Goal: Information Seeking & Learning: Check status

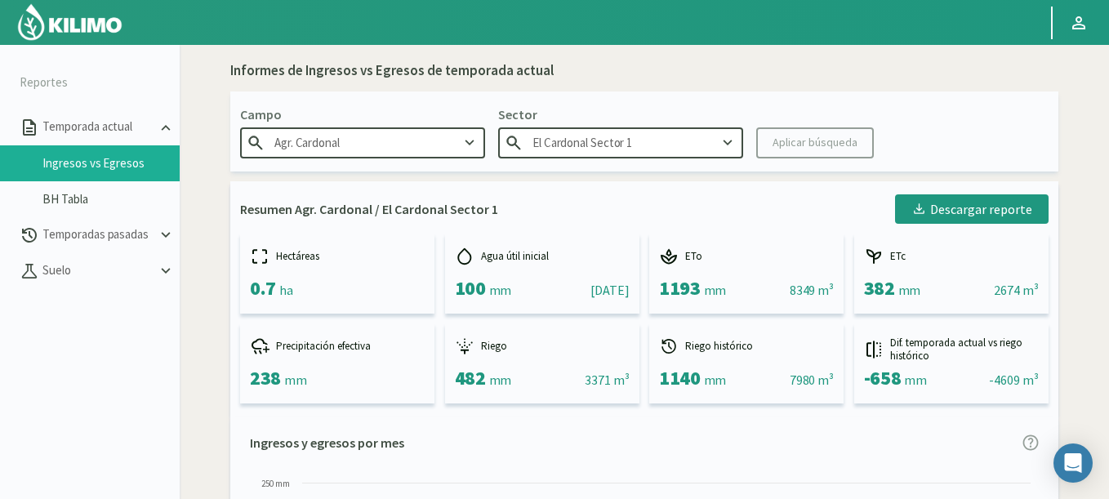
click at [69, 26] on img at bounding box center [69, 21] width 107 height 39
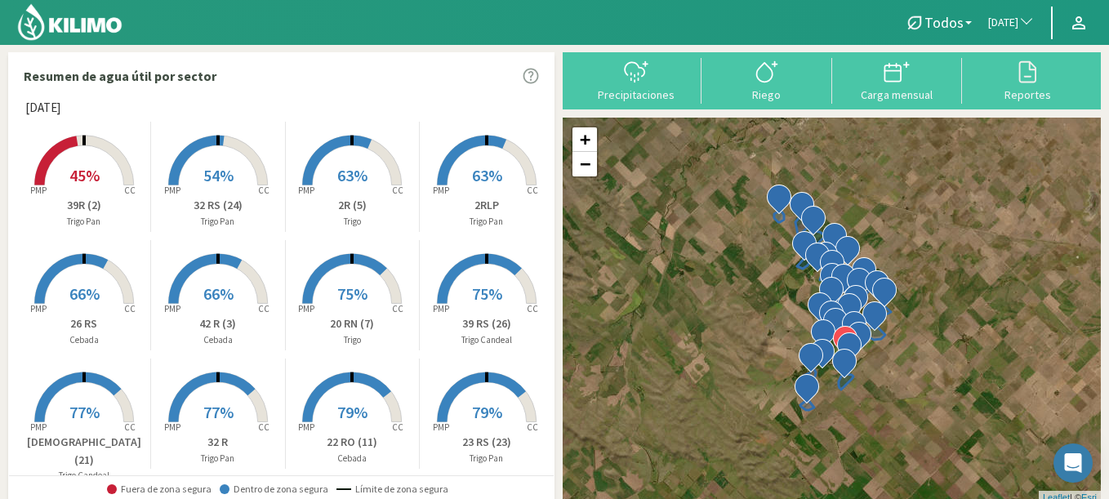
click at [1005, 31] on button "[DATE]" at bounding box center [1011, 23] width 63 height 36
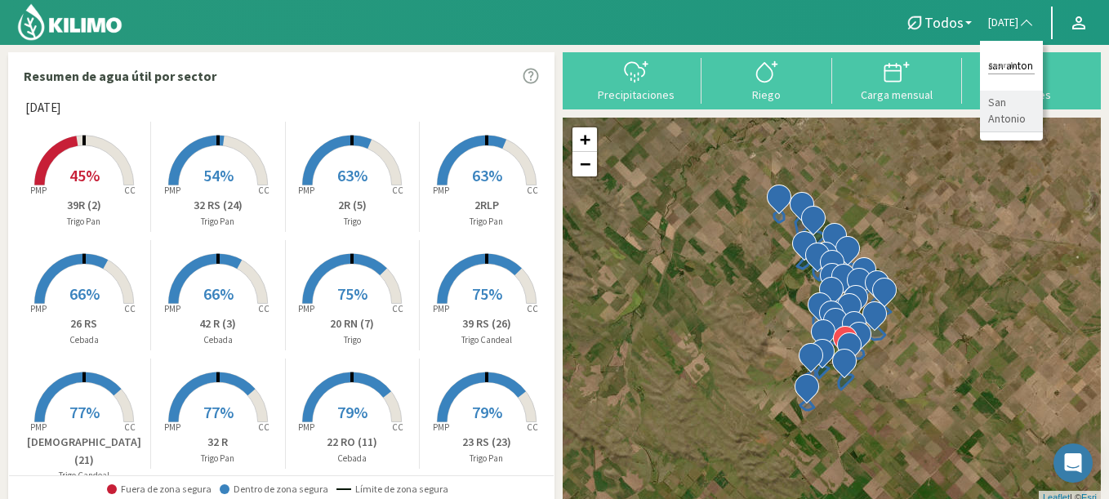
type input "san anton"
click at [984, 104] on li "San Antonio" at bounding box center [1011, 112] width 63 height 42
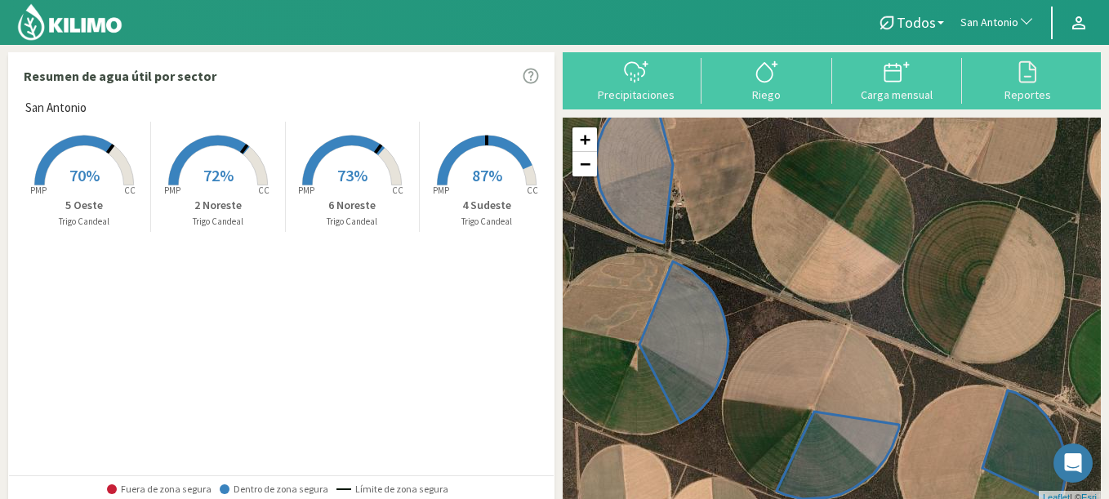
click at [224, 171] on span "72%" at bounding box center [218, 175] width 30 height 20
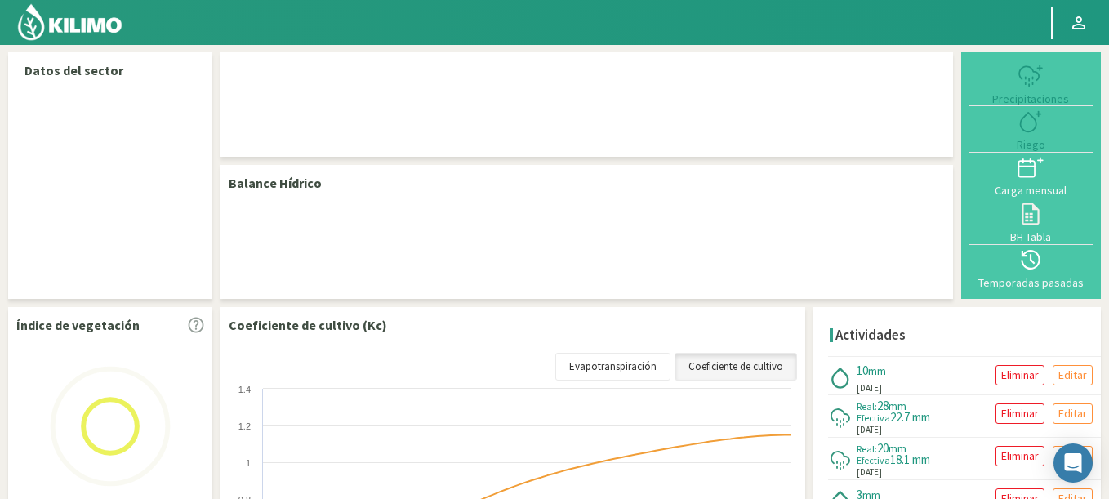
select select "232: Object"
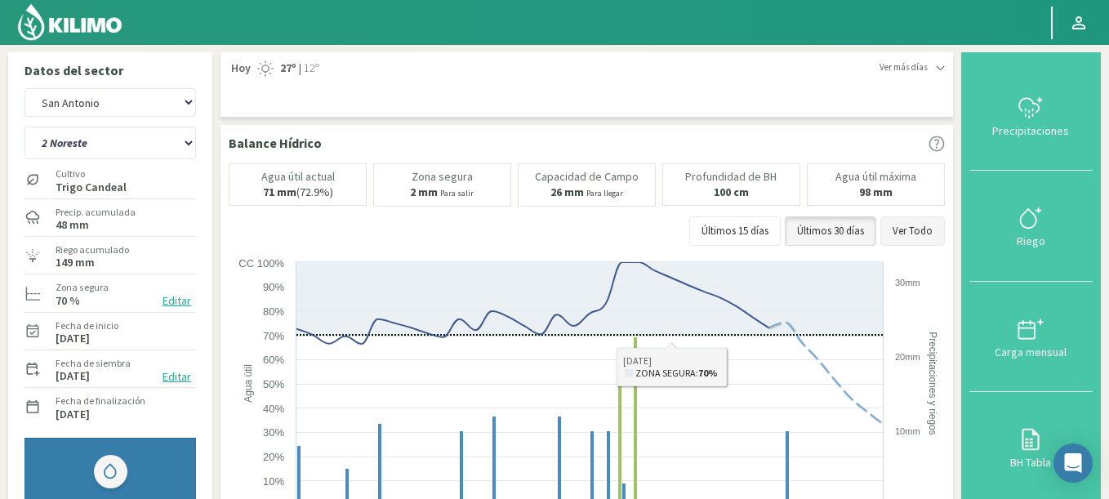
click at [937, 229] on button "Ver Todo" at bounding box center [912, 230] width 64 height 29
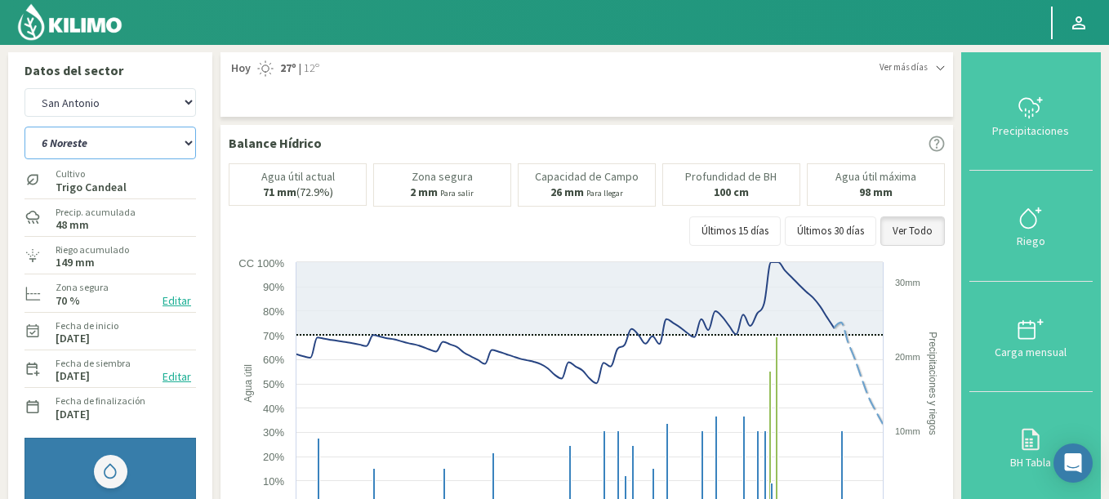
click at [24, 127] on select "2 Noreste 4 Sudeste 5 Oeste 6 Noreste" at bounding box center [109, 143] width 171 height 33
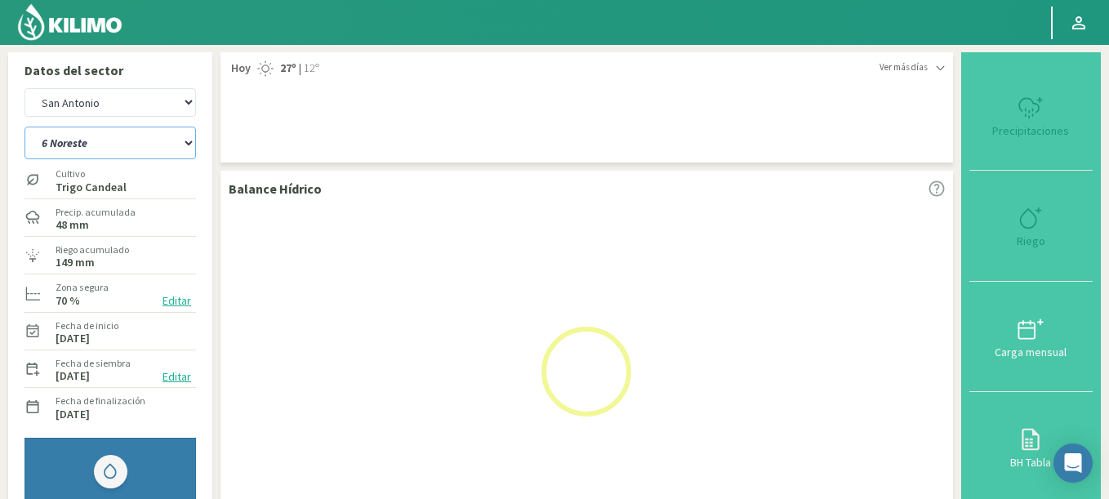
select select "0: Object"
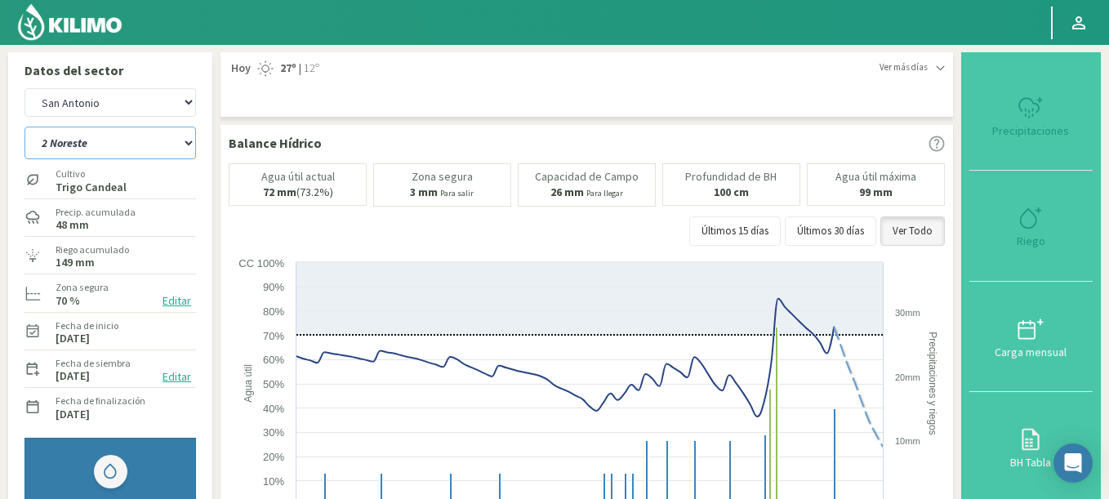
select select "511: Object"
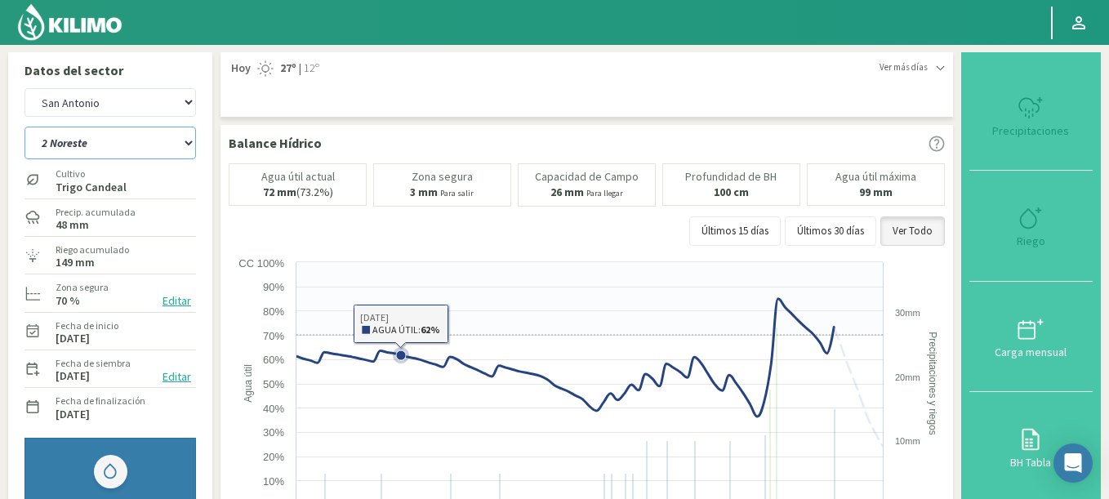
select select "7: Object"
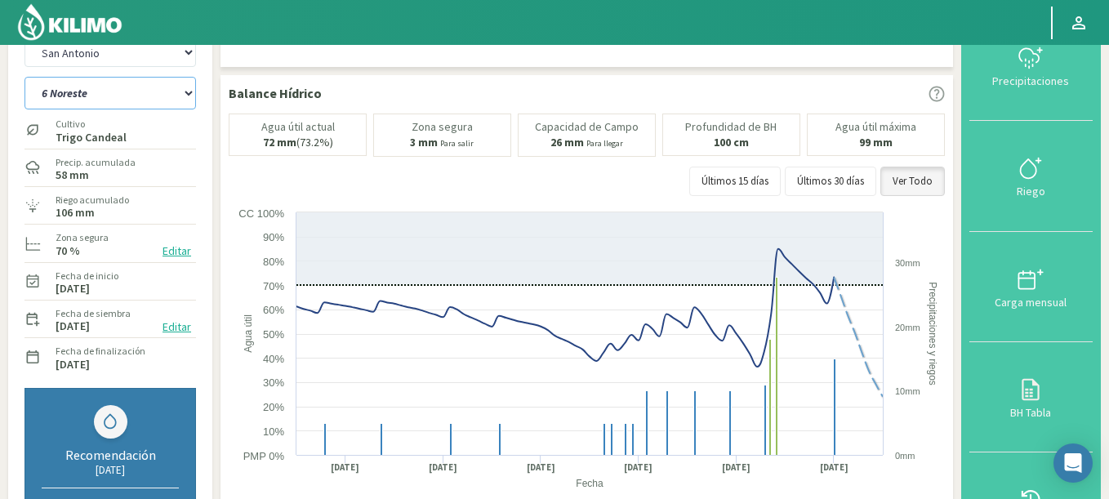
scroll to position [98, 0]
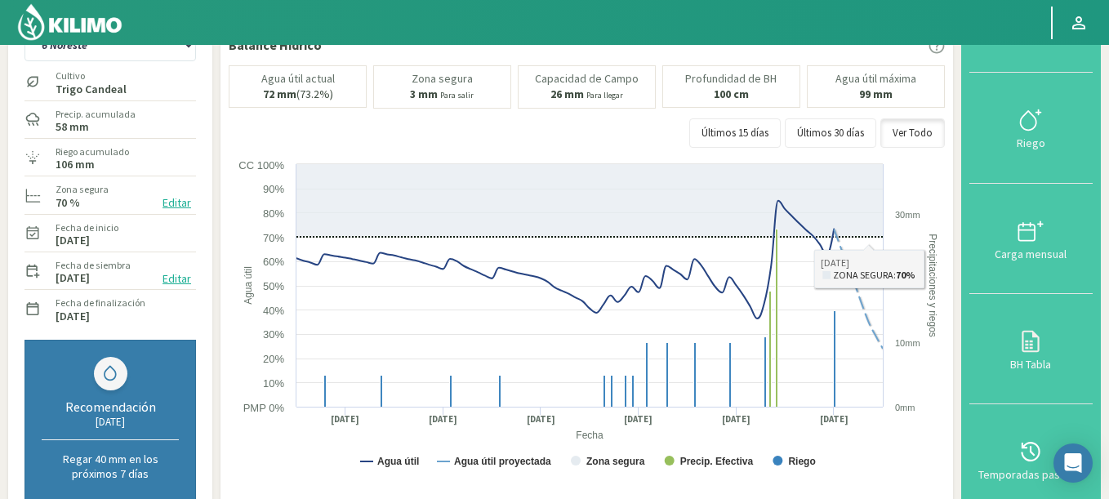
click at [937, 120] on div "Agua útil actual 72 mm (73.2%) Zona segura 3 mm Para salir Capacidad de Campo 2…" at bounding box center [587, 110] width 716 height 91
click at [167, 198] on button "Editar" at bounding box center [177, 202] width 38 height 19
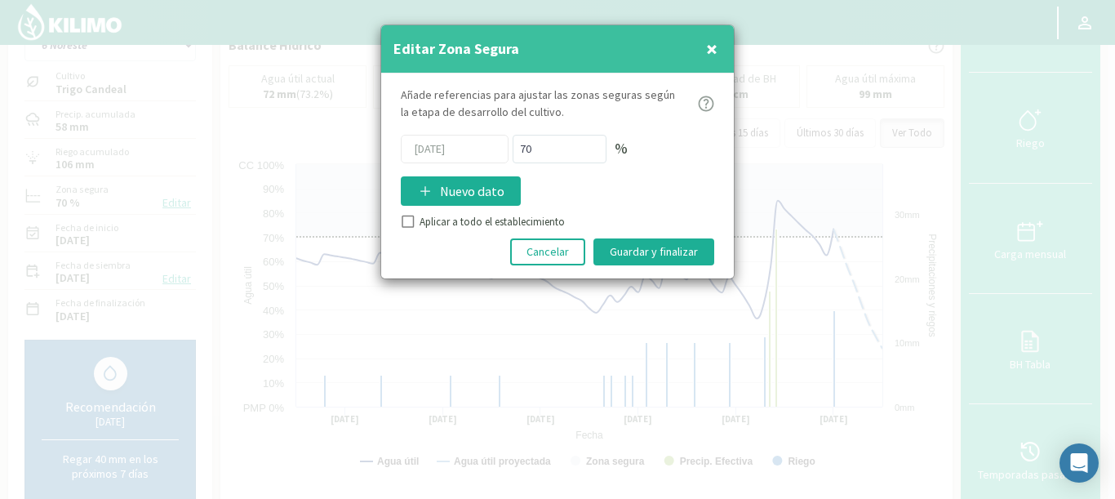
click at [714, 47] on span "×" at bounding box center [711, 48] width 11 height 27
